Goal: Task Accomplishment & Management: Manage account settings

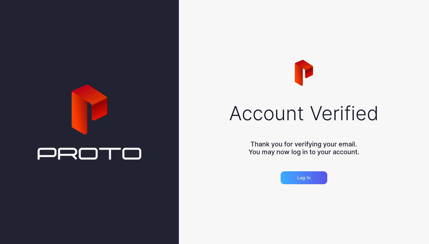
click at [293, 180] on div "Log in" at bounding box center [303, 178] width 47 height 13
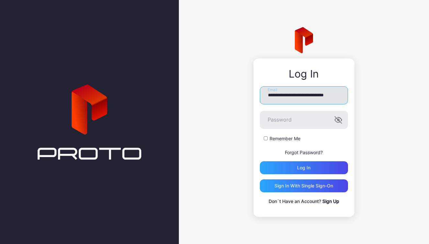
type input "**********"
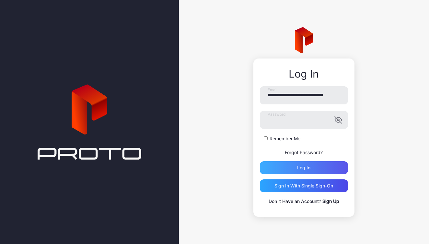
click at [310, 167] on div "Log in" at bounding box center [303, 167] width 13 height 5
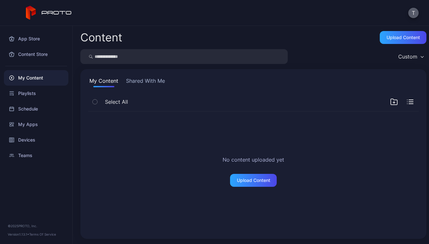
click at [410, 12] on button "T" at bounding box center [413, 13] width 10 height 10
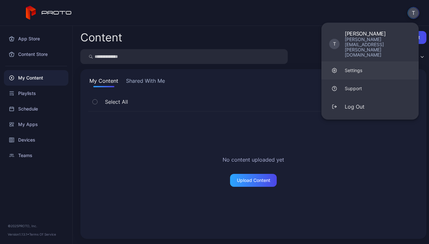
click at [374, 61] on link "Settings" at bounding box center [369, 70] width 97 height 18
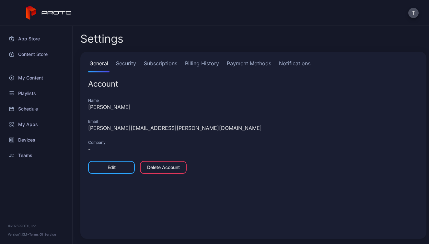
click at [103, 165] on div "Edit" at bounding box center [111, 167] width 47 height 13
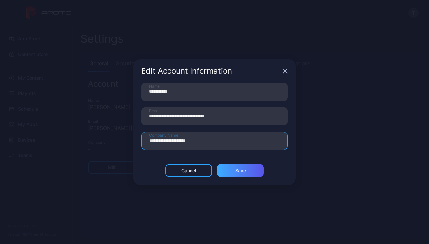
type input "**********"
click at [227, 167] on div "Save" at bounding box center [240, 170] width 47 height 13
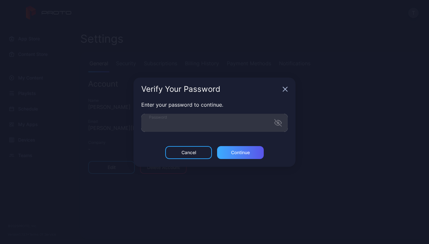
click at [232, 154] on div "Continue" at bounding box center [240, 152] width 19 height 5
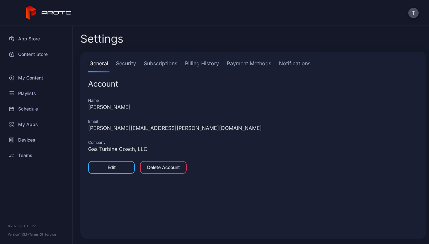
click at [129, 67] on link "Security" at bounding box center [126, 66] width 23 height 13
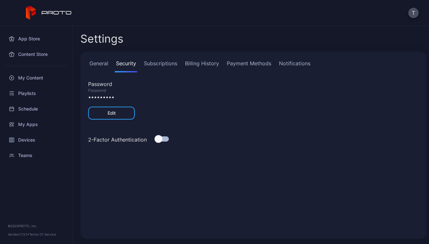
click at [149, 66] on link "Subscriptions" at bounding box center [160, 66] width 36 height 13
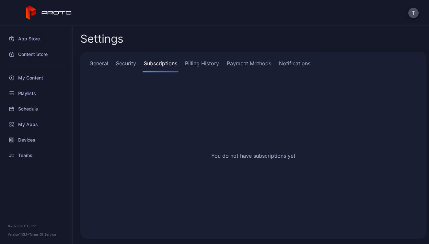
click at [195, 65] on link "Billing History" at bounding box center [202, 66] width 37 height 13
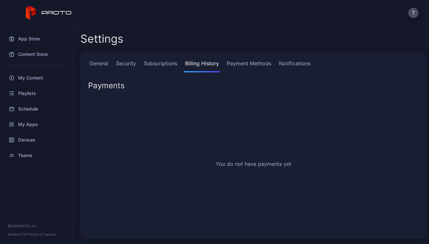
click at [242, 65] on link "Payment Methods" at bounding box center [248, 66] width 47 height 13
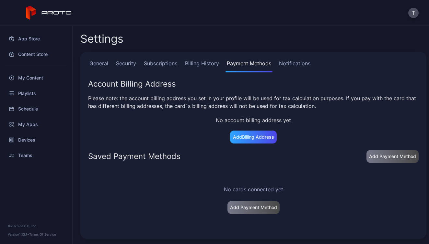
click at [282, 65] on link "Notifications" at bounding box center [294, 66] width 34 height 13
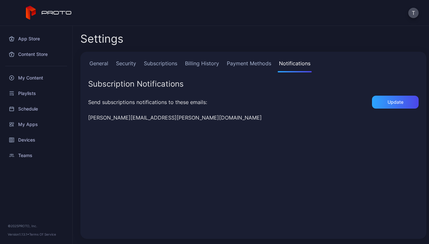
click at [98, 66] on link "General" at bounding box center [98, 66] width 21 height 13
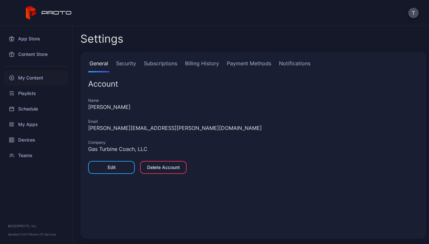
click at [28, 78] on div "My Content" at bounding box center [36, 78] width 64 height 16
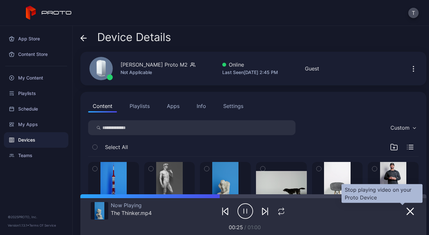
click at [407, 212] on icon "button" at bounding box center [410, 211] width 6 height 6
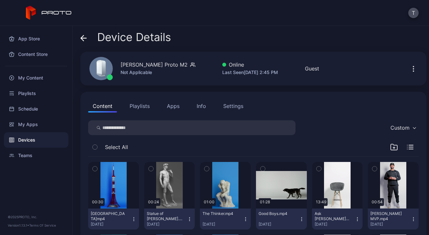
click at [409, 70] on icon "button" at bounding box center [413, 69] width 8 height 8
click at [365, 61] on div "[PERSON_NAME] Proto M2 Not Applicable Online Last Seen [DATE] 2:45 PM Guest" at bounding box center [253, 69] width 346 height 34
click at [83, 38] on icon at bounding box center [83, 38] width 6 height 6
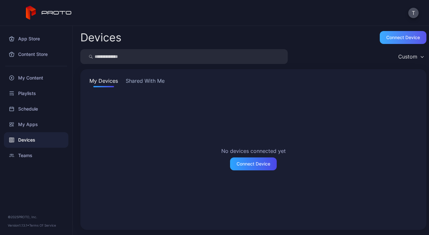
click at [396, 39] on div "Connect device" at bounding box center [403, 37] width 34 height 5
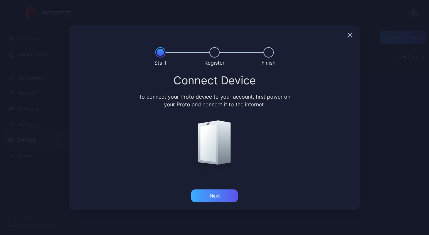
click at [210, 197] on div "Next" at bounding box center [214, 196] width 10 height 5
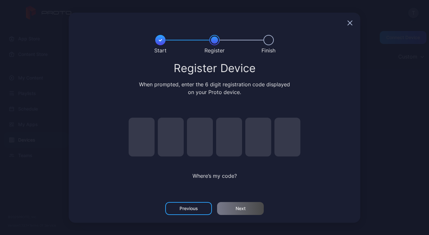
click at [348, 24] on icon "button" at bounding box center [350, 23] width 4 height 4
